Goal: Task Accomplishment & Management: Use online tool/utility

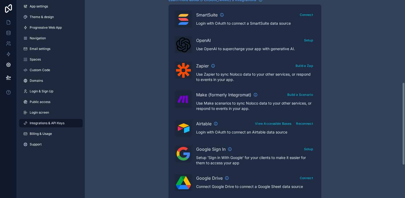
scroll to position [274, 0]
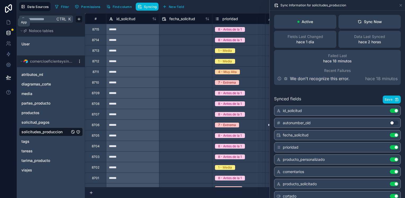
click at [10, 23] on icon at bounding box center [8, 22] width 5 height 5
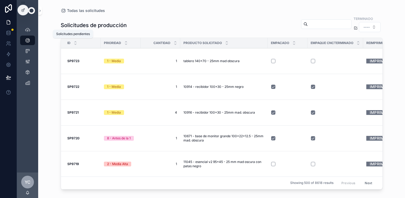
click at [27, 30] on icon "scrollable content" at bounding box center [27, 29] width 5 height 5
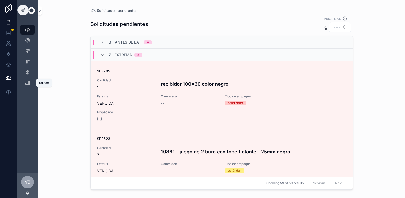
click at [26, 85] on div "tareas" at bounding box center [27, 82] width 8 height 8
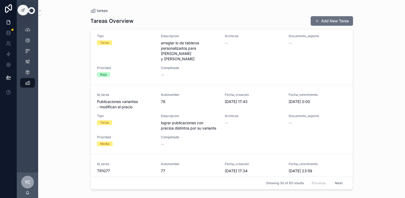
scroll to position [769, 0]
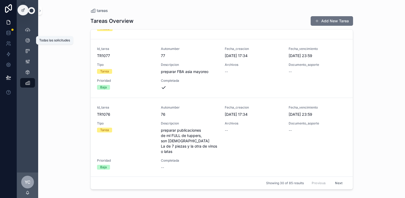
click at [30, 41] on icon "scrollable content" at bounding box center [27, 40] width 5 height 5
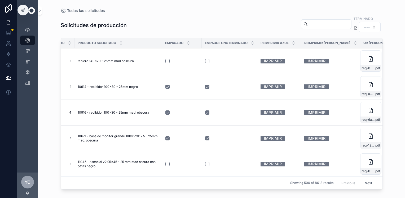
scroll to position [0, 110]
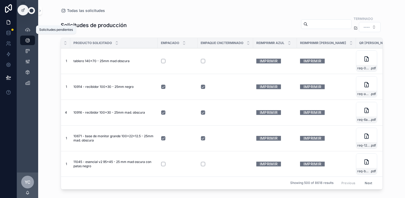
click at [24, 32] on div "Solicitudes pendientes 55" at bounding box center [27, 29] width 8 height 8
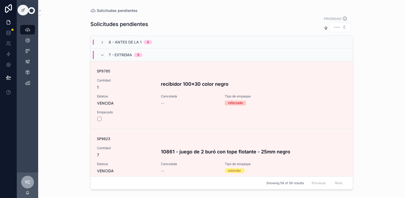
click at [23, 12] on icon at bounding box center [23, 10] width 4 height 4
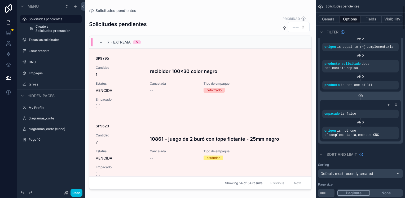
scroll to position [53, 0]
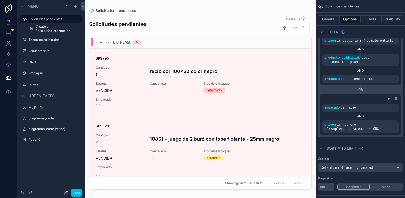
click at [0, 0] on icon "scrollable content" at bounding box center [0, 0] width 0 height 0
click at [54, 51] on label "Escuadradora" at bounding box center [54, 51] width 50 height 4
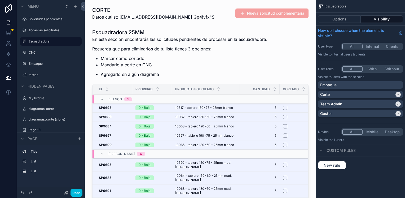
click at [186, 64] on div "scrollable content" at bounding box center [200, 132] width 223 height 210
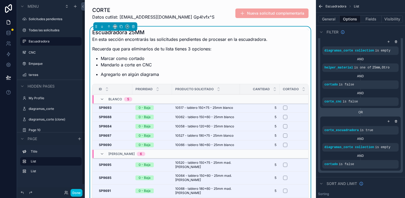
click at [32, 53] on label "CNC" at bounding box center [54, 52] width 50 height 4
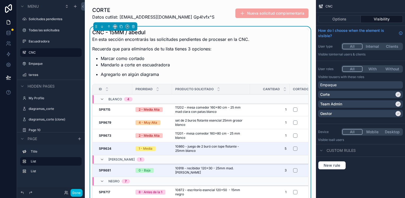
click at [340, 21] on button "Options" at bounding box center [339, 18] width 43 height 7
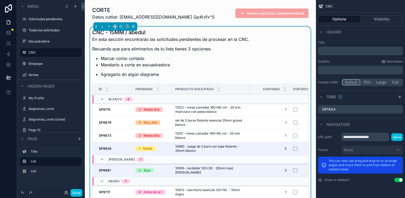
click at [240, 59] on li "Marcar como cortado" at bounding box center [175, 58] width 149 height 6
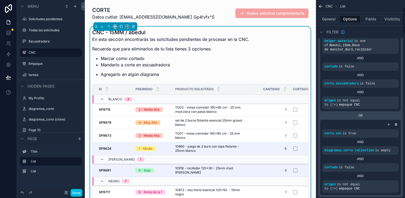
scroll to position [27, 0]
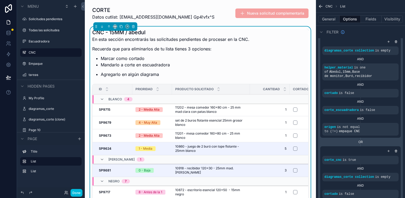
click at [178, 59] on li "Marcar como cortado" at bounding box center [175, 58] width 149 height 6
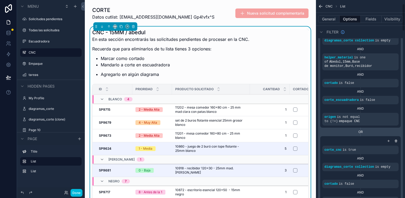
scroll to position [53, 0]
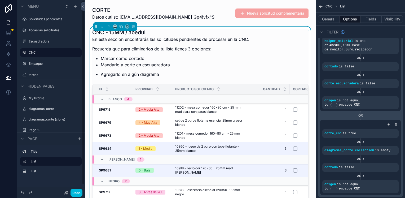
click at [76, 191] on button "Done" at bounding box center [77, 193] width 12 height 8
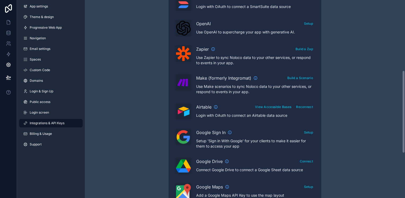
scroll to position [168, 0]
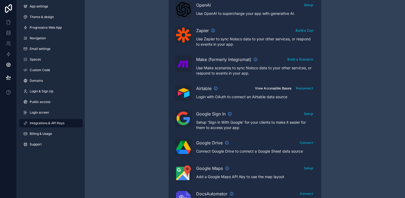
click at [269, 87] on button "View Accessible Bases" at bounding box center [273, 88] width 40 height 8
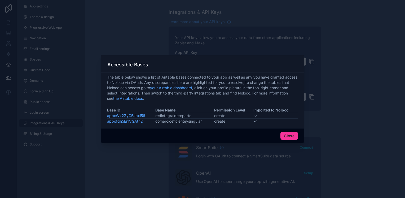
click at [294, 135] on button "Close" at bounding box center [288, 135] width 17 height 8
